Goal: Task Accomplishment & Management: Use online tool/utility

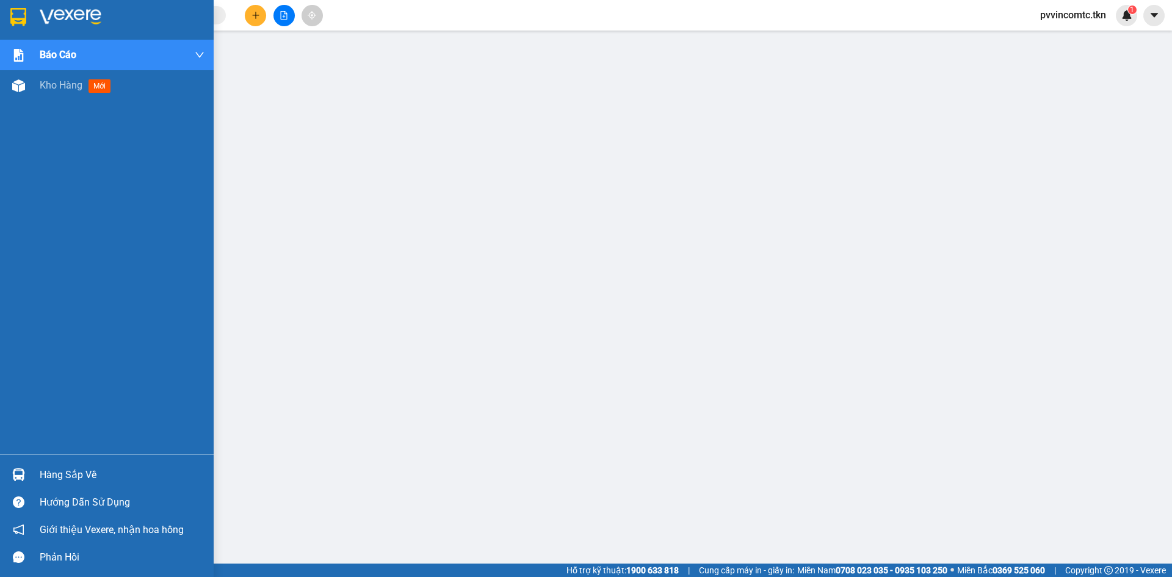
click at [46, 466] on div "Hàng sắp về" at bounding box center [122, 475] width 165 height 18
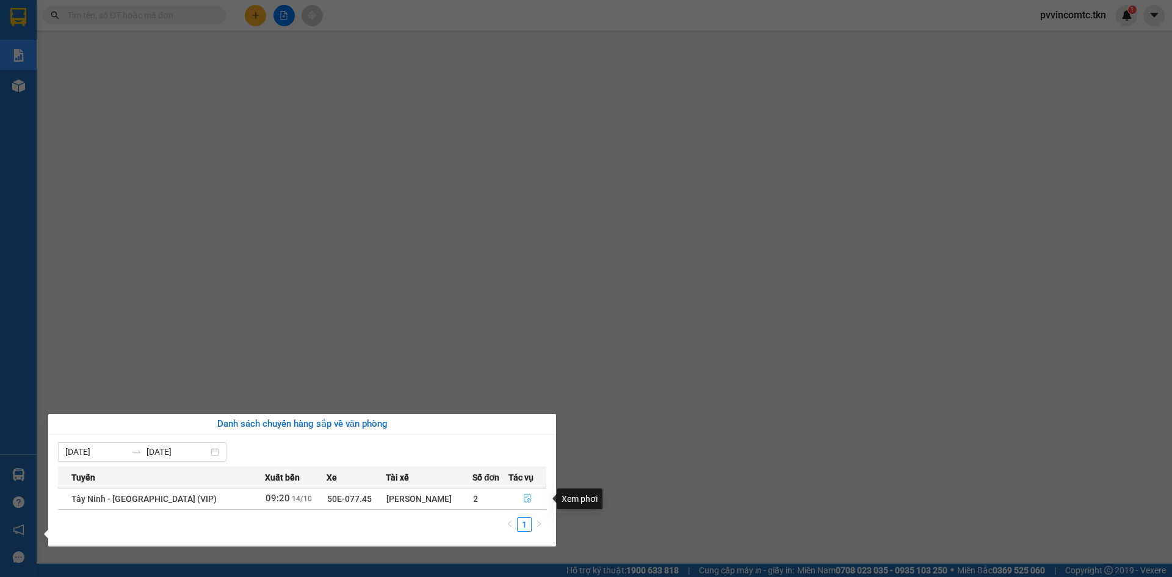
click at [529, 497] on button "button" at bounding box center [527, 499] width 37 height 20
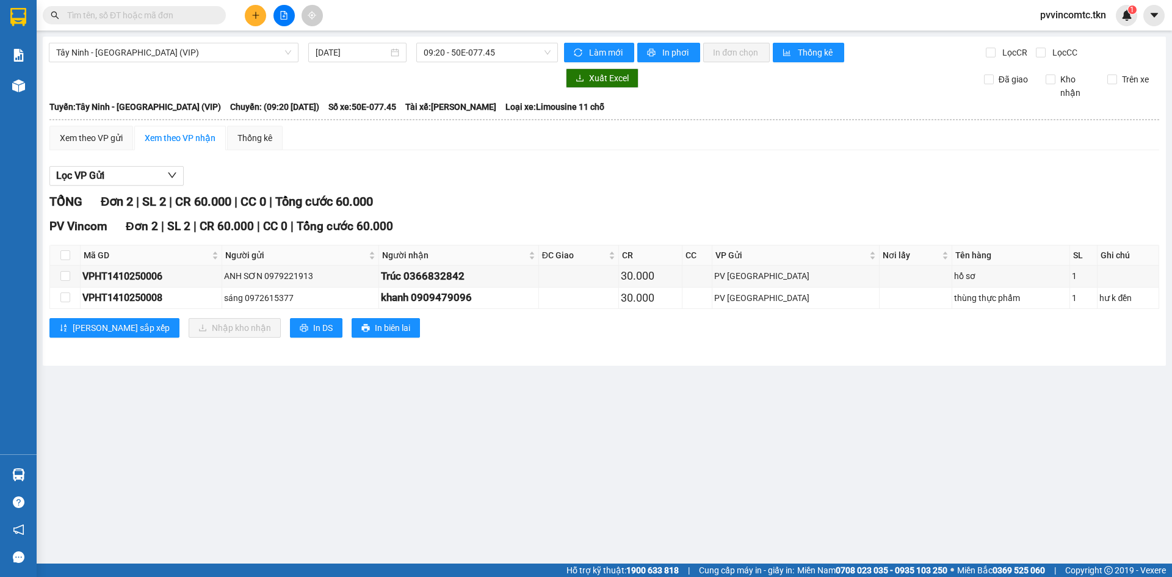
click at [778, 372] on main "Tây Ninh - [GEOGRAPHIC_DATA] (VIP) [DATE] 09:20 - 50E-077.45 Làm mới In phơi In…" at bounding box center [586, 281] width 1172 height 563
drag, startPoint x: 474, startPoint y: 162, endPoint x: 461, endPoint y: 150, distance: 17.3
click at [467, 156] on div "Xem theo VP gửi Xem theo VP nhận Thống kê Lọc VP Gửi TỔNG Đơn 2 | SL 2 | CR 60…" at bounding box center [604, 239] width 1110 height 227
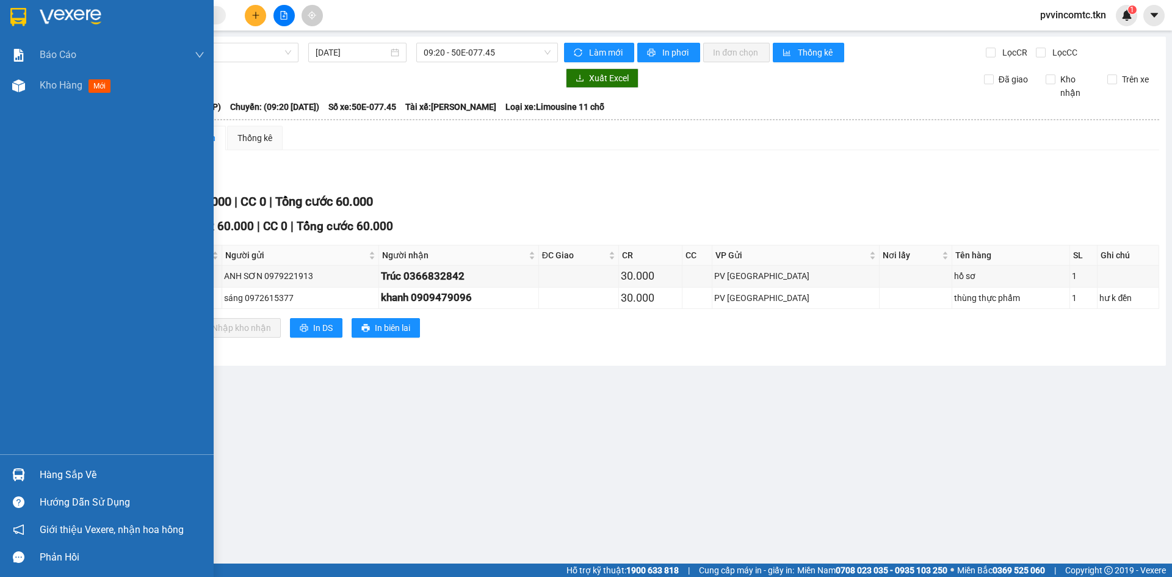
click at [29, 14] on div at bounding box center [18, 16] width 21 height 21
click at [31, 14] on div at bounding box center [107, 20] width 214 height 40
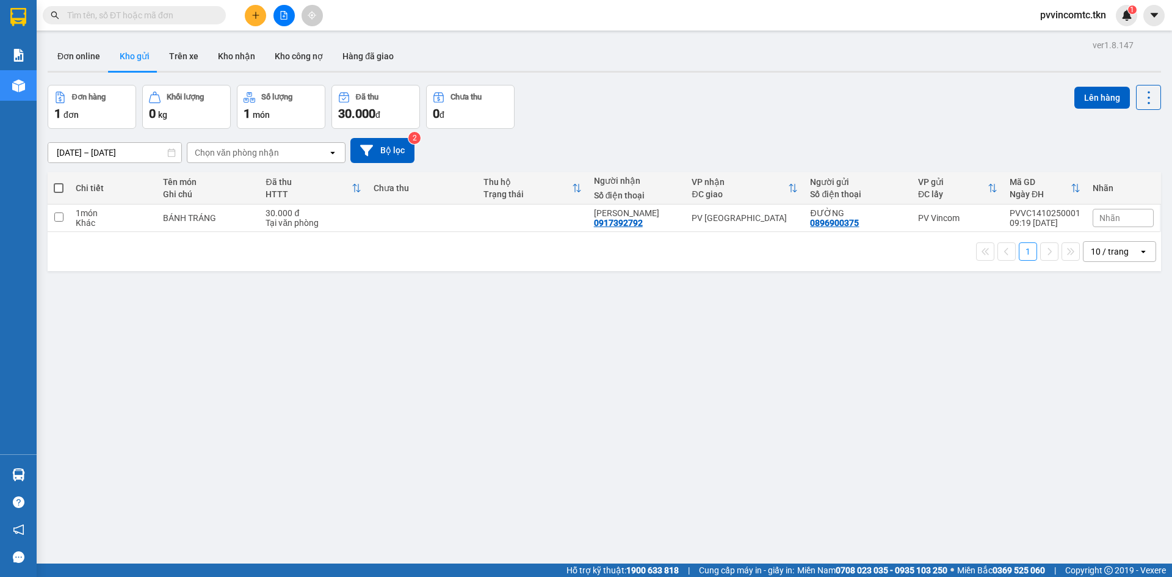
click at [845, 367] on div "ver 1.8.147 Đơn online Kho gửi Trên xe Kho nhận Kho công nợ Hàng đã giao Đơn hà…" at bounding box center [604, 325] width 1123 height 577
click at [301, 222] on div "Tại văn phòng" at bounding box center [312, 223] width 95 height 10
checkbox input "true"
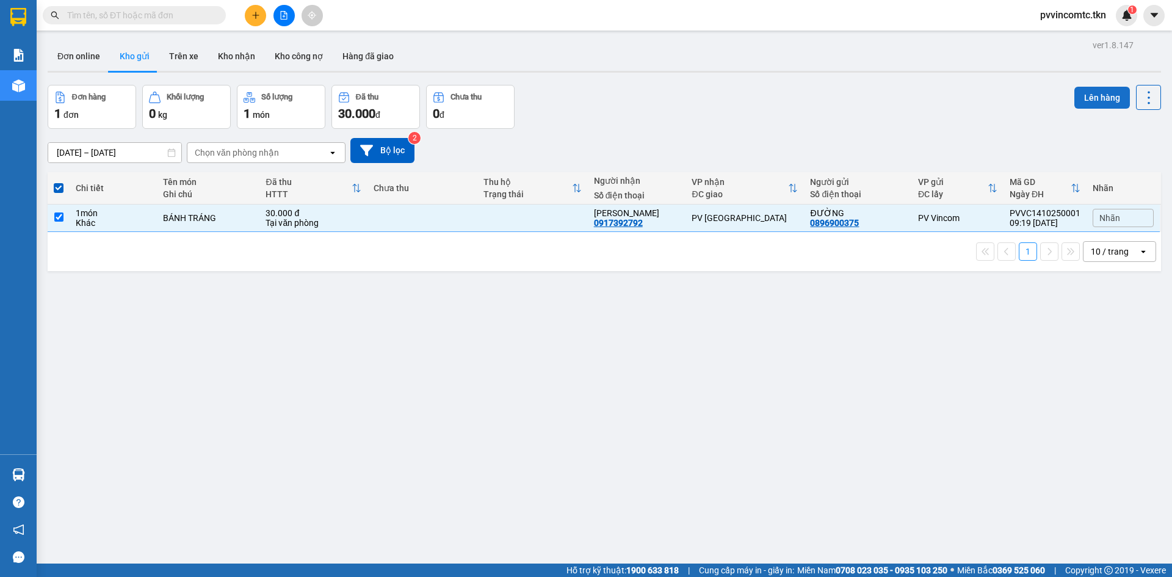
click at [1100, 104] on button "Lên hàng" at bounding box center [1102, 98] width 56 height 22
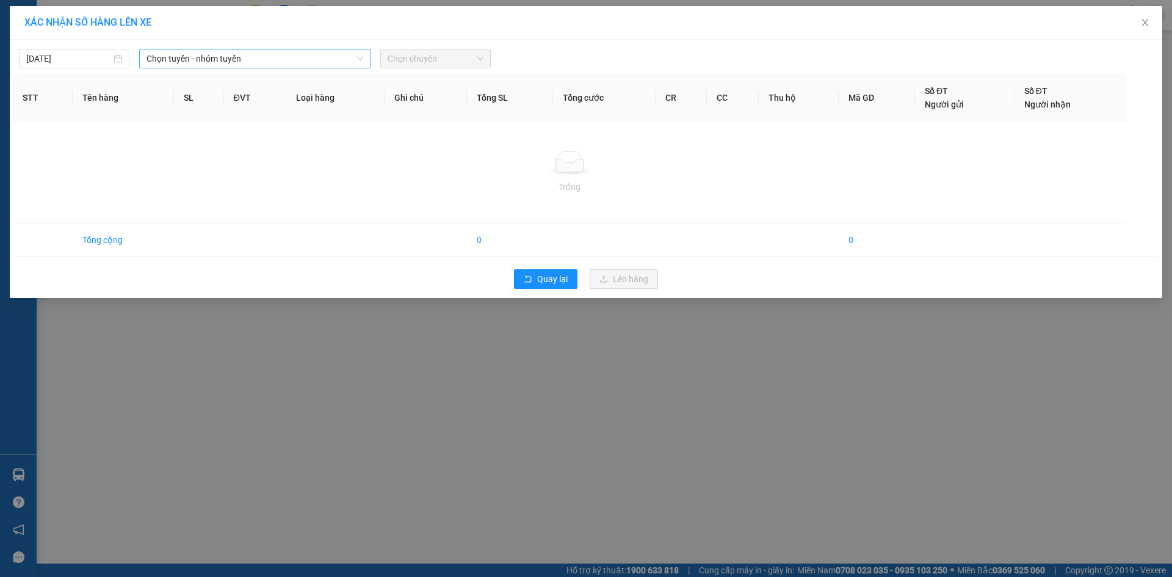
click at [246, 66] on span "Chọn tuyến - nhóm tuyến" at bounding box center [254, 58] width 217 height 18
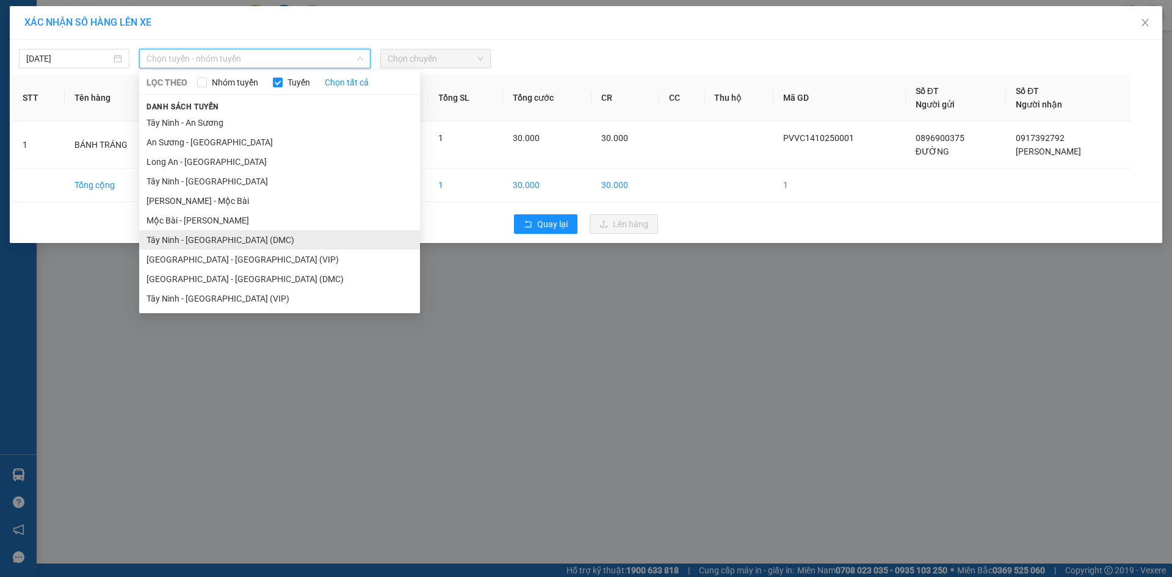
click at [205, 239] on li "Tây Ninh - [GEOGRAPHIC_DATA] (DMC)" at bounding box center [279, 240] width 281 height 20
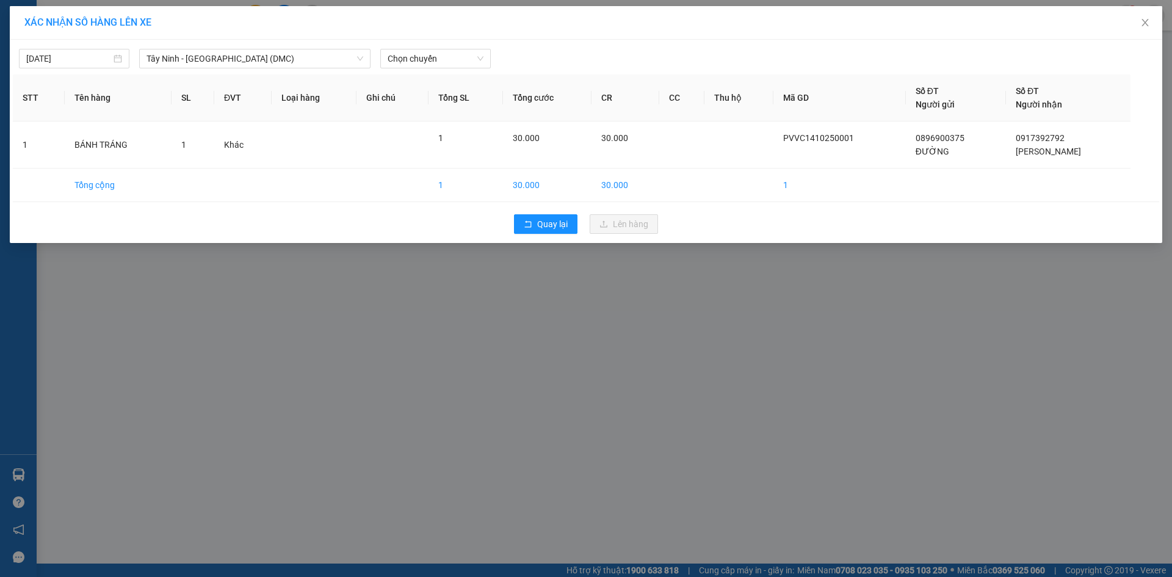
click at [255, 48] on div "[DATE] [GEOGRAPHIC_DATA] - [GEOGRAPHIC_DATA] (DMC) LỌC THEO Nhóm tuyến Tuyến Ch…" at bounding box center [586, 56] width 1146 height 26
click at [251, 58] on span "Tây Ninh - [GEOGRAPHIC_DATA] (DMC)" at bounding box center [254, 58] width 217 height 18
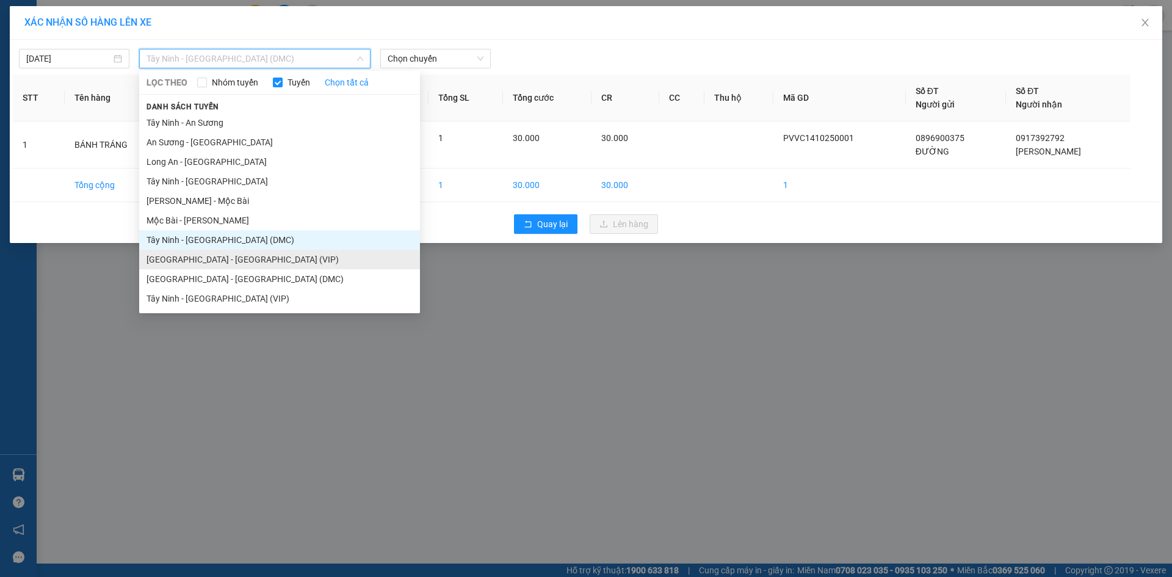
click at [202, 257] on li "[GEOGRAPHIC_DATA] - [GEOGRAPHIC_DATA] (VIP)" at bounding box center [279, 260] width 281 height 20
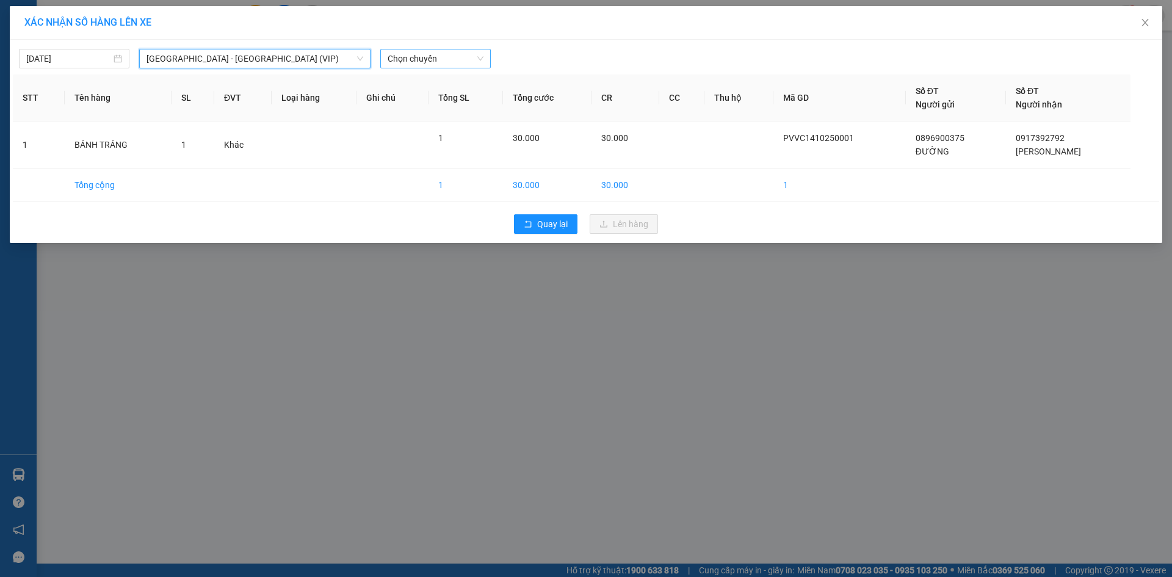
click at [441, 54] on span "Chọn chuyến" at bounding box center [436, 58] width 96 height 18
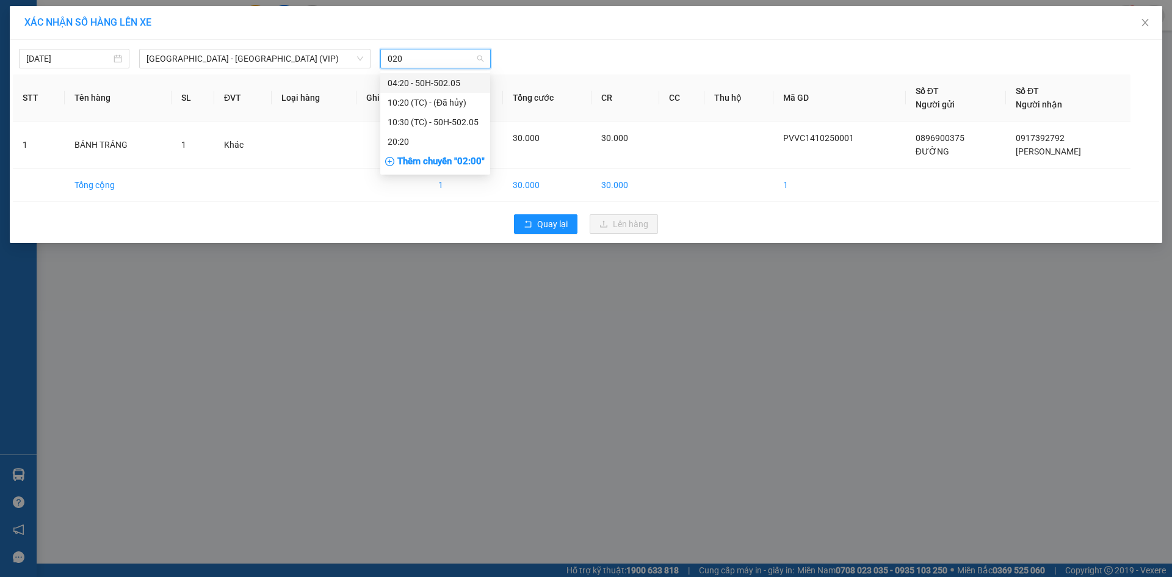
type input "0205"
click at [399, 97] on div "10:30 (TC) - 50H-502.05" at bounding box center [435, 102] width 95 height 13
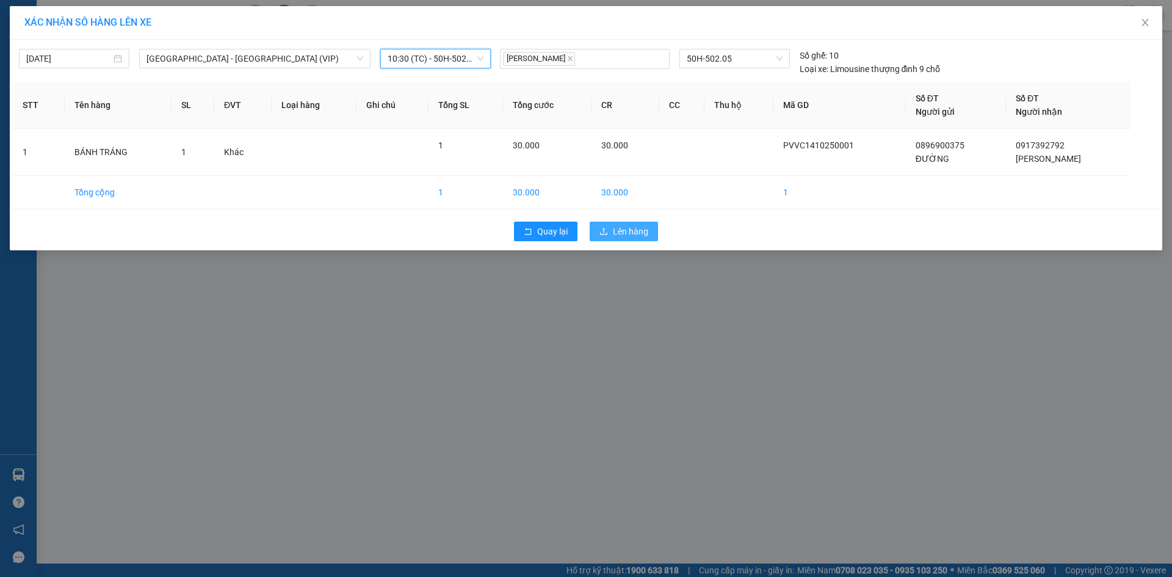
click at [621, 236] on span "Lên hàng" at bounding box center [630, 231] width 35 height 13
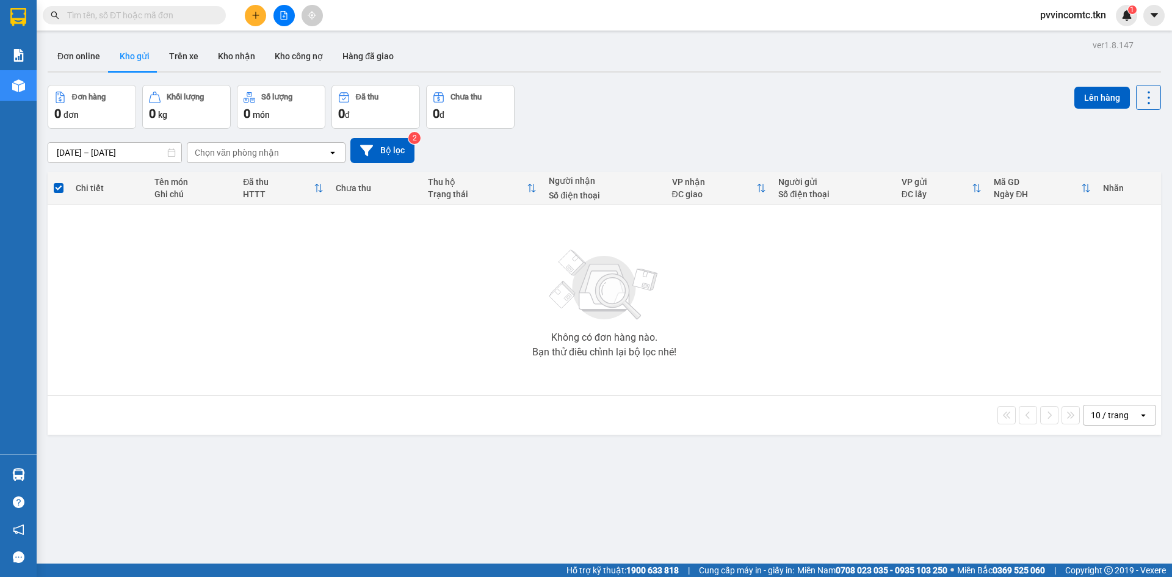
click at [362, 531] on div "ver 1.8.147 Đơn online Kho gửi Trên xe Kho nhận Kho công nợ Hàng đã giao Đơn hà…" at bounding box center [604, 325] width 1123 height 577
click at [164, 16] on input "text" at bounding box center [139, 15] width 144 height 13
click at [26, 474] on div at bounding box center [18, 474] width 21 height 21
click at [652, 380] on section "Kết quả tìm kiếm ( 0 ) Bộ lọc No Data pvvincomtc.tkn 1 Báo cáo Mẫu 1: Báo cáo d…" at bounding box center [586, 288] width 1172 height 577
